Goal: Information Seeking & Learning: Learn about a topic

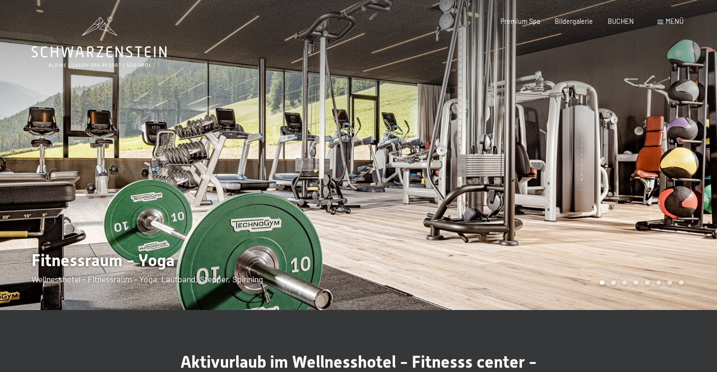
click at [662, 21] on span at bounding box center [661, 22] width 6 height 4
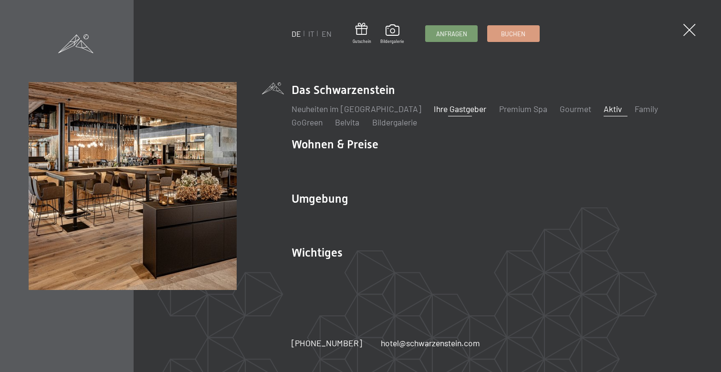
click at [453, 111] on link "Ihre Gastgeber" at bounding box center [460, 109] width 53 height 11
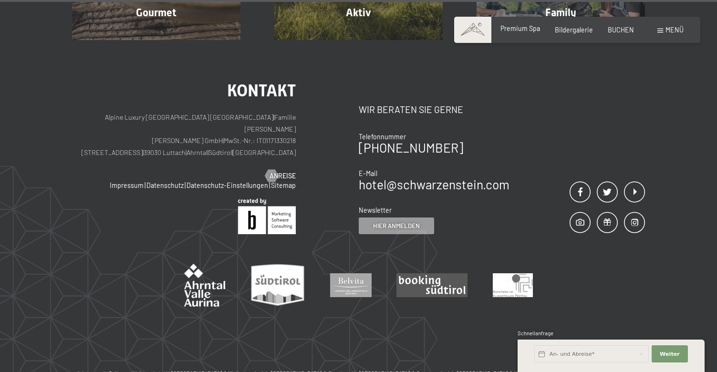
scroll to position [2902, 0]
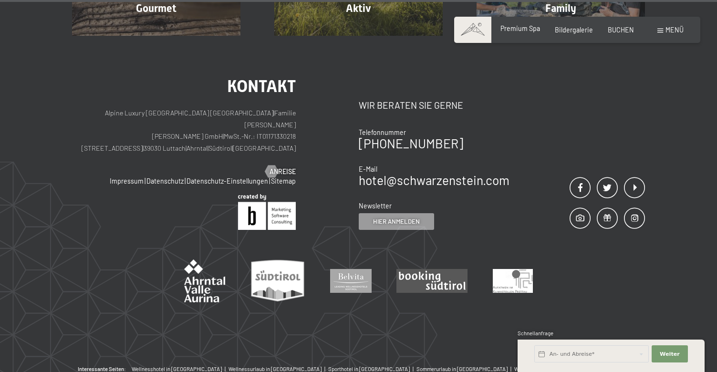
click at [527, 34] on div "Premium Spa Bildergalerie BUCHEN" at bounding box center [560, 30] width 178 height 10
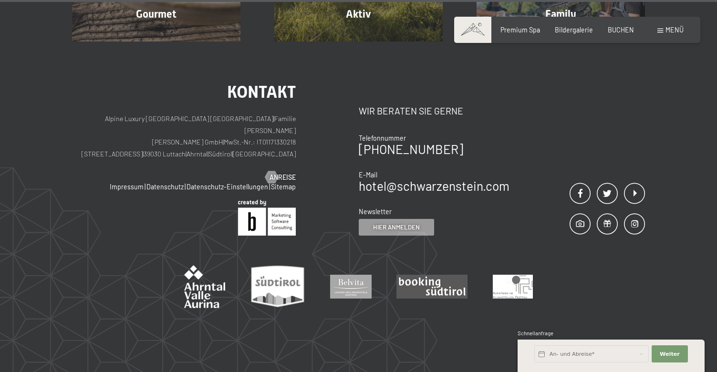
scroll to position [2902, 0]
click at [524, 32] on div "Premium Spa Bildergalerie BUCHEN" at bounding box center [560, 30] width 178 height 10
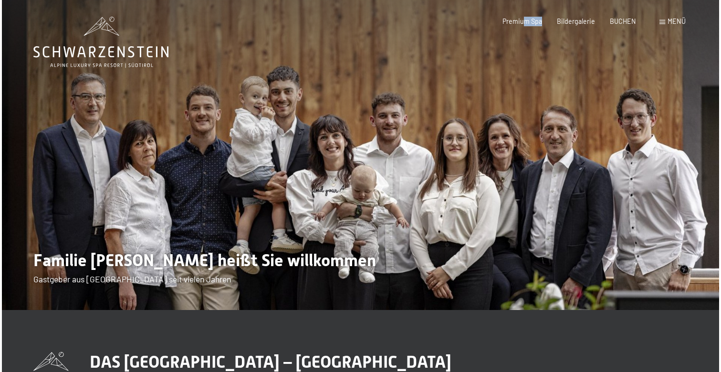
scroll to position [0, 0]
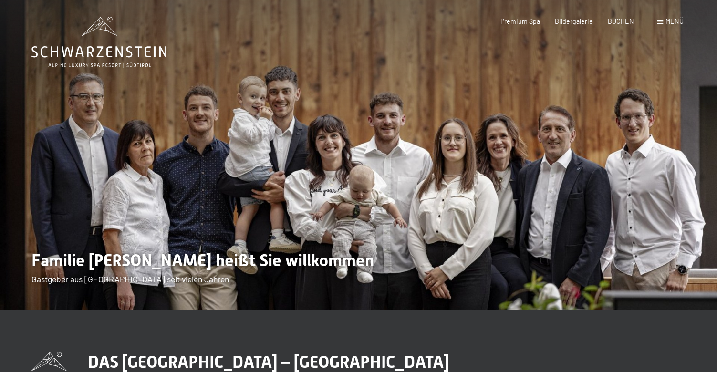
click at [662, 21] on span at bounding box center [661, 22] width 6 height 4
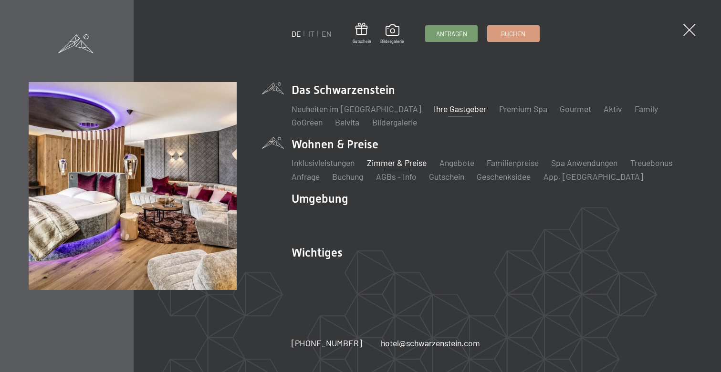
click at [390, 163] on link "Zimmer & Preise" at bounding box center [397, 163] width 60 height 11
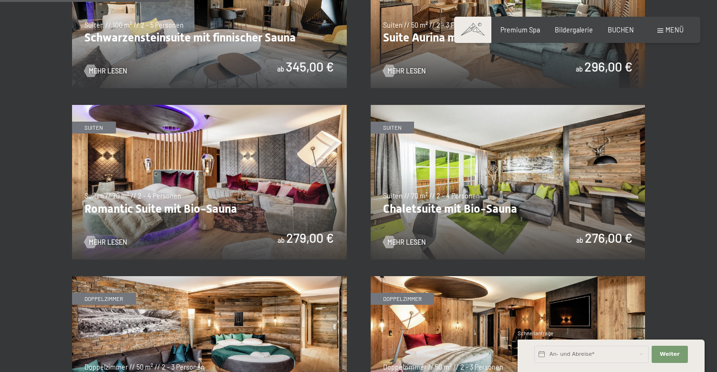
scroll to position [625, 0]
click at [543, 171] on img at bounding box center [508, 182] width 275 height 155
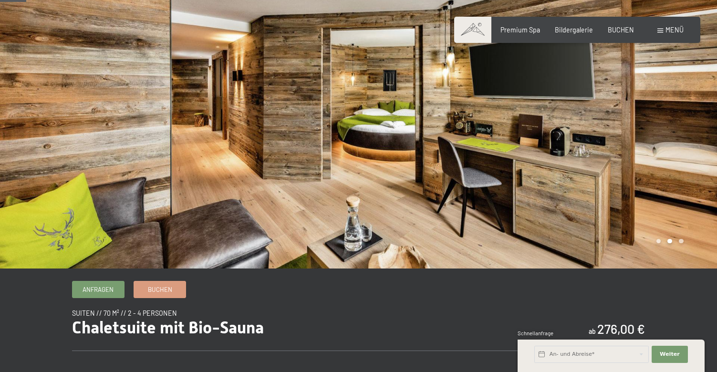
scroll to position [41, 0]
click at [679, 145] on div at bounding box center [538, 114] width 359 height 310
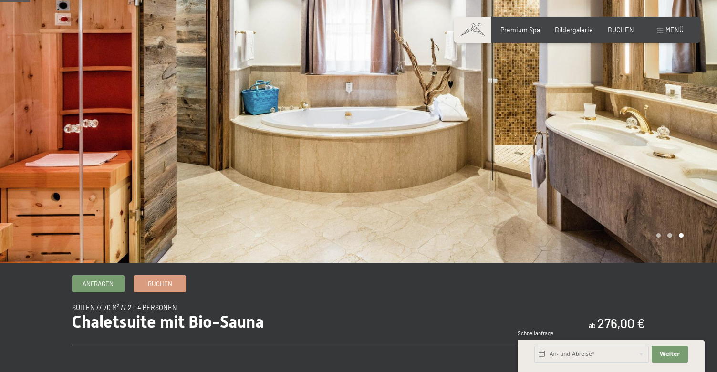
scroll to position [49, 0]
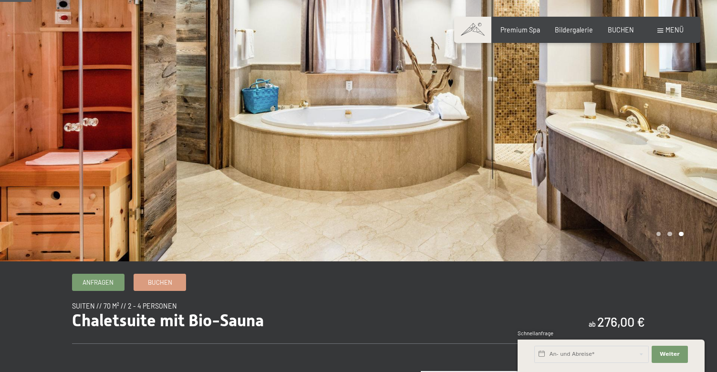
click at [666, 143] on div at bounding box center [538, 106] width 359 height 310
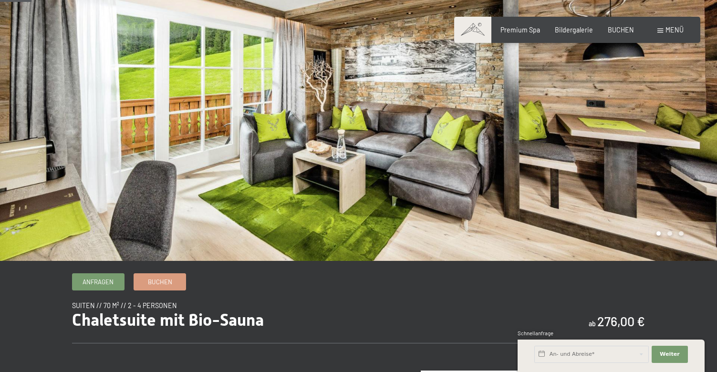
click at [666, 143] on div at bounding box center [538, 106] width 359 height 310
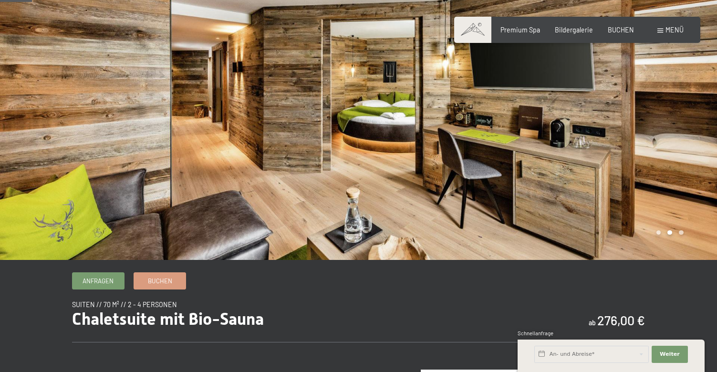
click at [666, 143] on div at bounding box center [538, 105] width 359 height 310
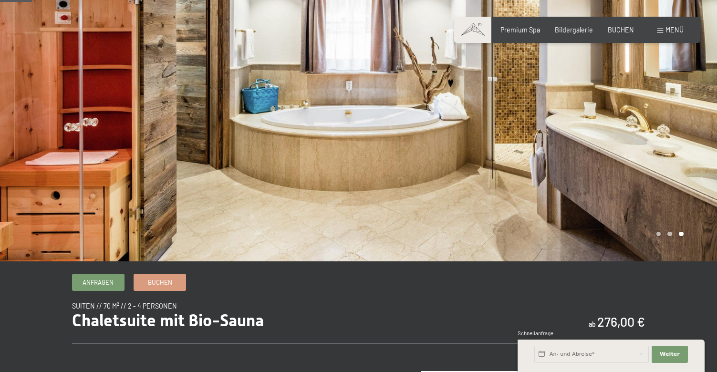
click at [666, 143] on div at bounding box center [538, 106] width 359 height 310
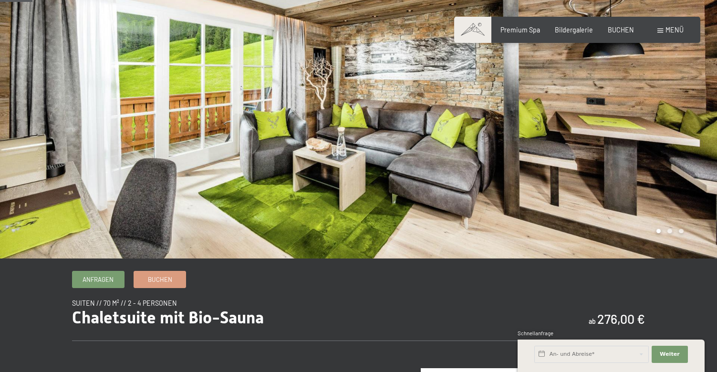
click at [666, 143] on div at bounding box center [538, 103] width 359 height 310
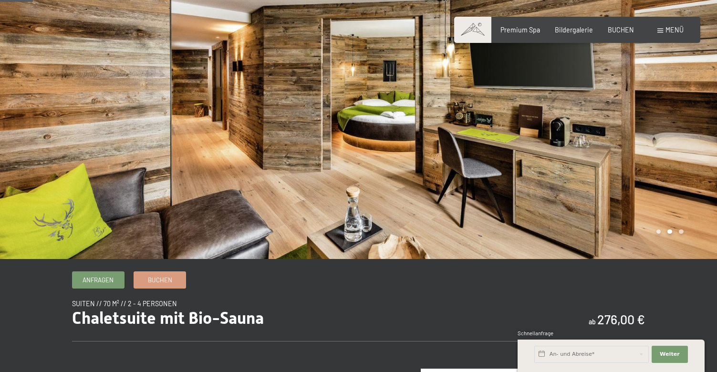
scroll to position [50, 0]
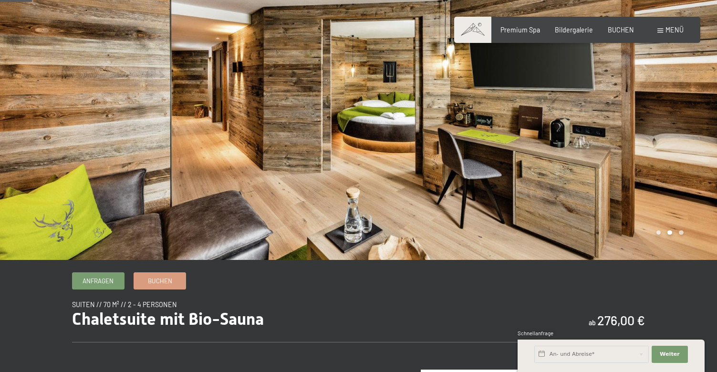
click at [641, 164] on div at bounding box center [538, 105] width 359 height 310
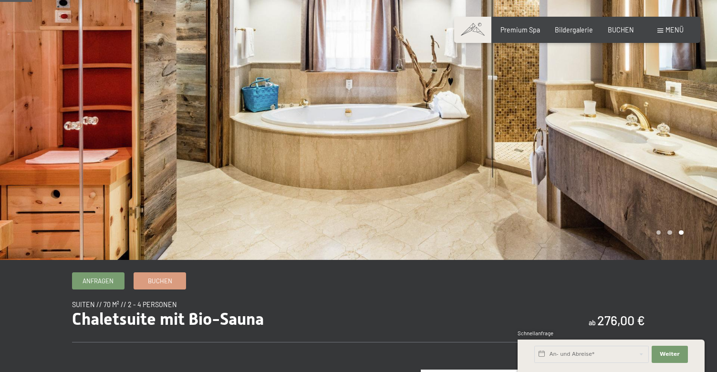
click at [637, 162] on div at bounding box center [538, 105] width 359 height 310
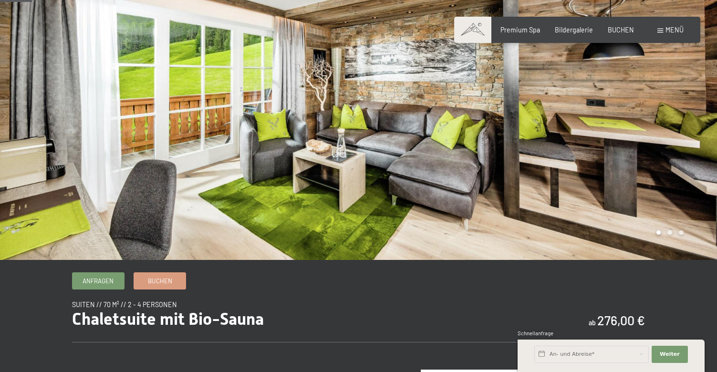
click at [637, 162] on div at bounding box center [538, 105] width 359 height 310
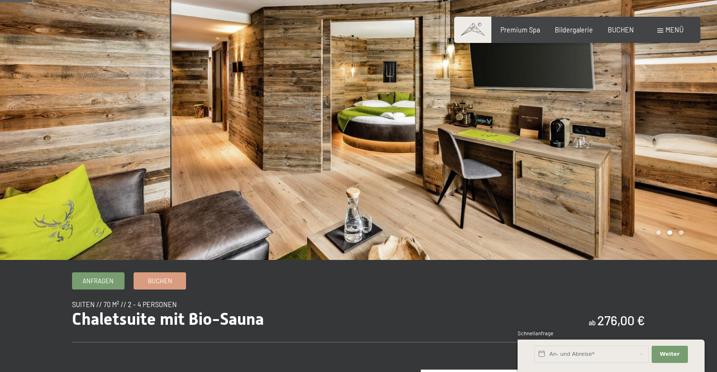
click at [637, 162] on div at bounding box center [538, 105] width 359 height 310
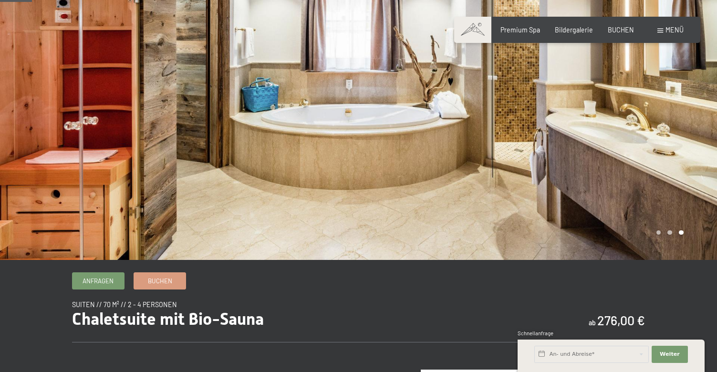
click at [637, 162] on div at bounding box center [538, 105] width 359 height 310
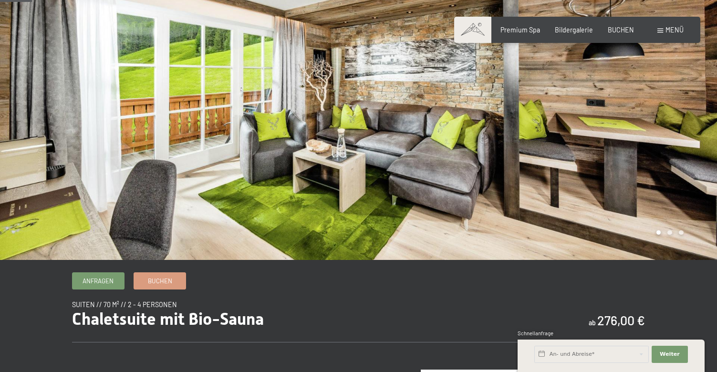
click at [637, 162] on div at bounding box center [538, 105] width 359 height 310
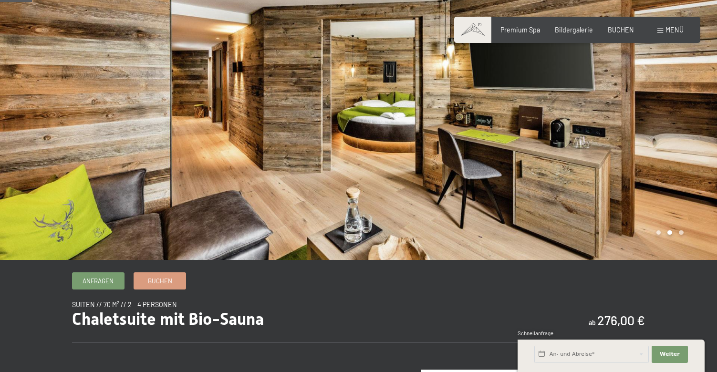
click at [637, 162] on div at bounding box center [538, 105] width 359 height 310
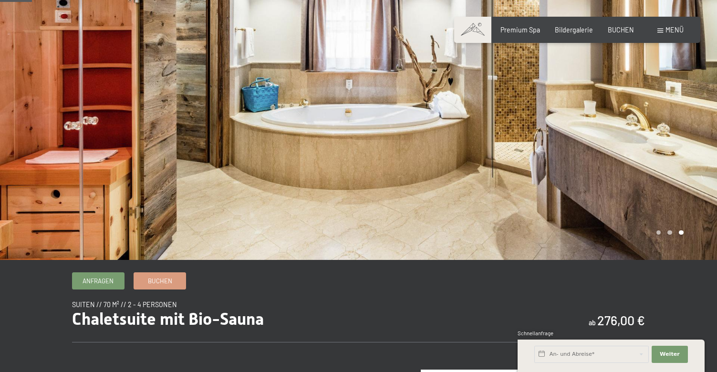
click at [637, 162] on div at bounding box center [538, 105] width 359 height 310
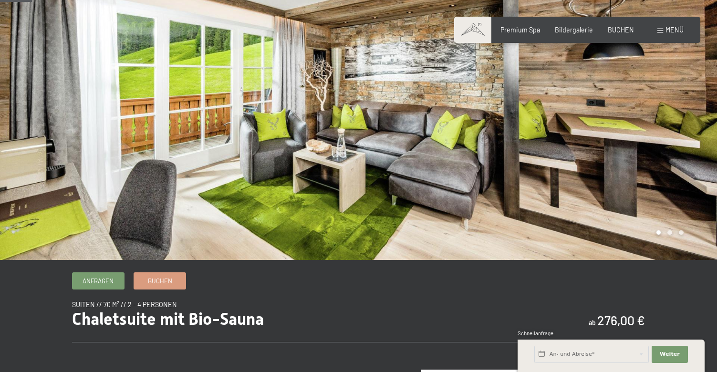
click at [637, 162] on div at bounding box center [538, 105] width 359 height 310
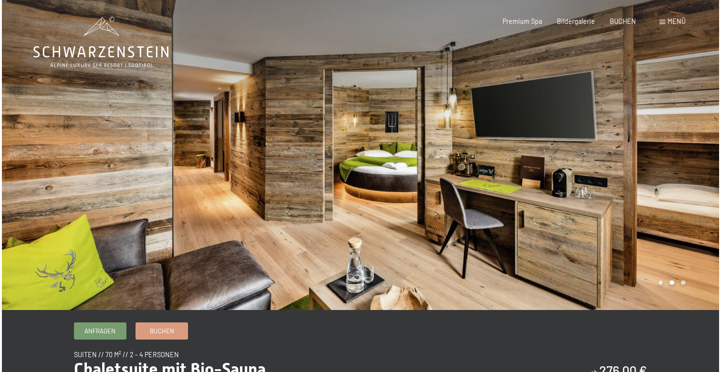
scroll to position [0, 0]
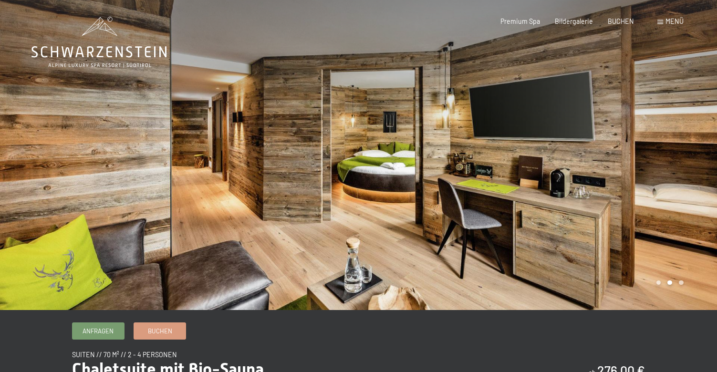
click at [664, 20] on span at bounding box center [661, 22] width 6 height 4
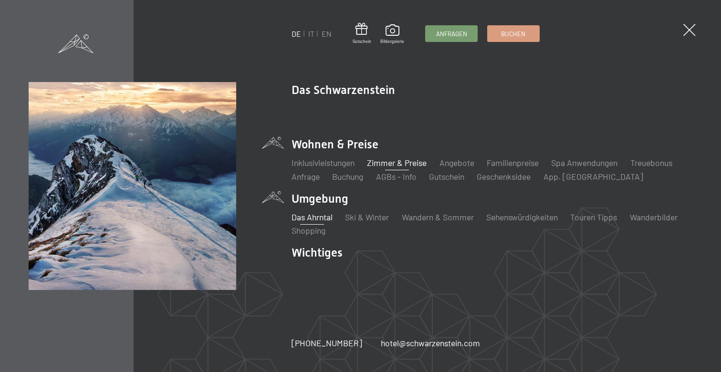
click at [313, 217] on link "Das Ahrntal" at bounding box center [312, 217] width 41 height 11
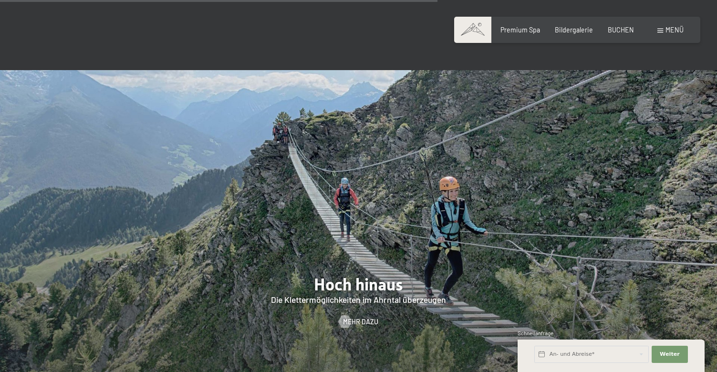
scroll to position [1811, 0]
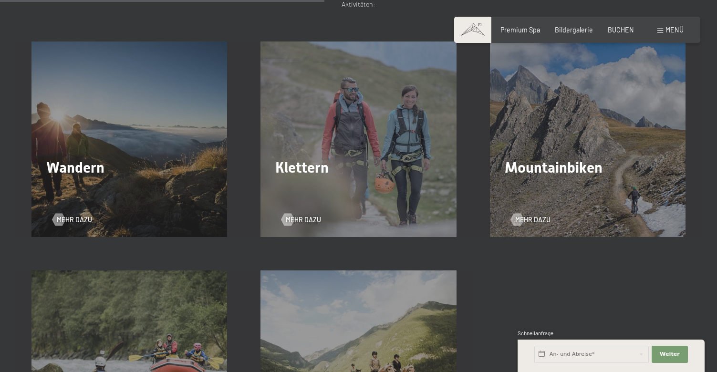
click at [126, 107] on div "Wandern Mehr dazu" at bounding box center [129, 140] width 229 height 196
click at [74, 216] on span "Mehr dazu" at bounding box center [74, 221] width 35 height 10
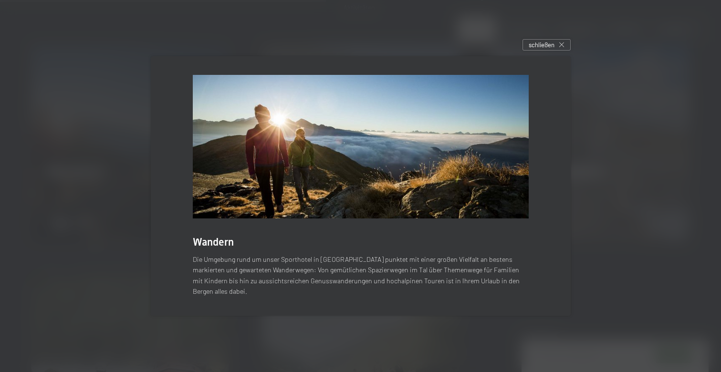
drag, startPoint x: 543, startPoint y: 51, endPoint x: 548, endPoint y: 50, distance: 5.3
click at [546, 49] on span "schließen" at bounding box center [542, 45] width 26 height 9
